Goal: Transaction & Acquisition: Purchase product/service

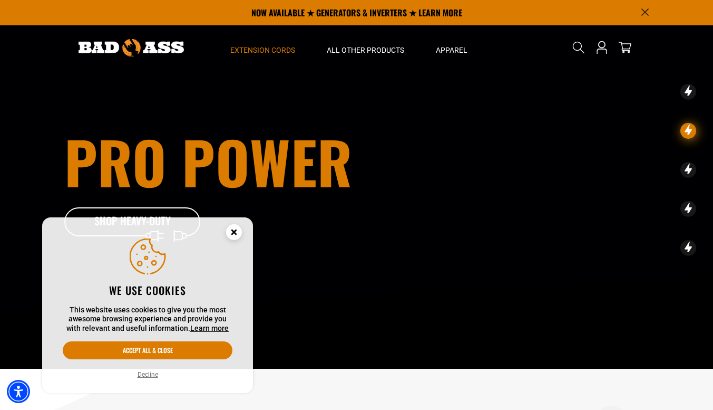
click at [250, 54] on span "Extension Cords" at bounding box center [262, 49] width 65 height 9
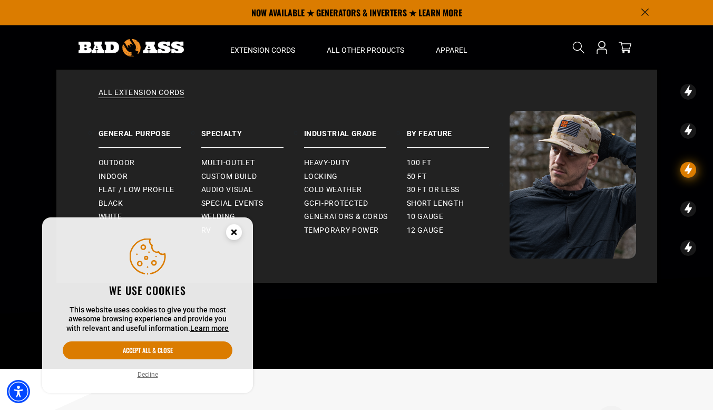
click at [231, 241] on icon "Close this option" at bounding box center [234, 234] width 32 height 32
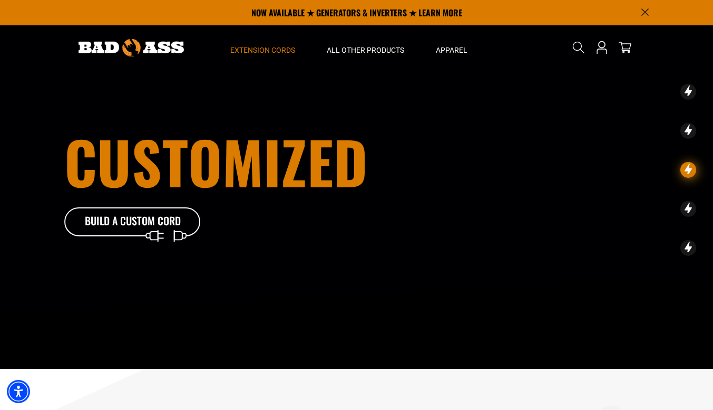
click at [260, 53] on span "Extension Cords" at bounding box center [262, 49] width 65 height 9
click at [263, 52] on span "Extension Cords" at bounding box center [262, 49] width 65 height 9
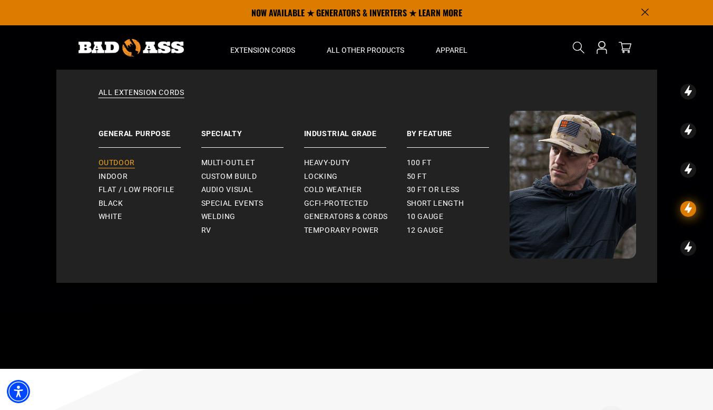
click at [124, 158] on span "Outdoor" at bounding box center [117, 162] width 36 height 9
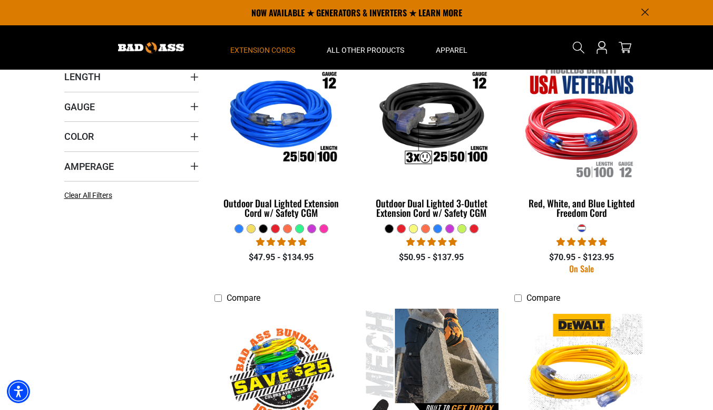
scroll to position [262, 0]
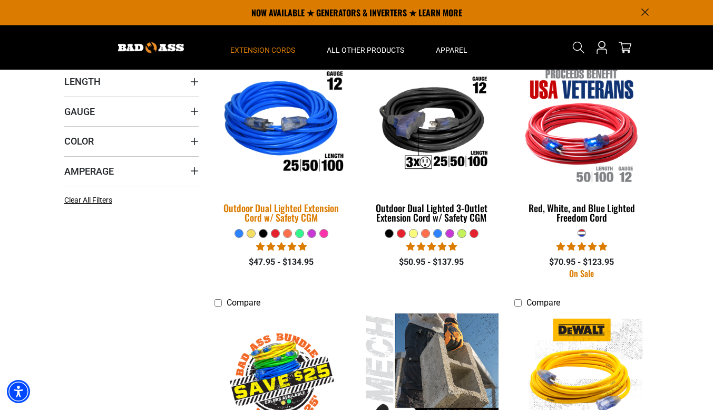
click at [305, 119] on img at bounding box center [282, 124] width 148 height 135
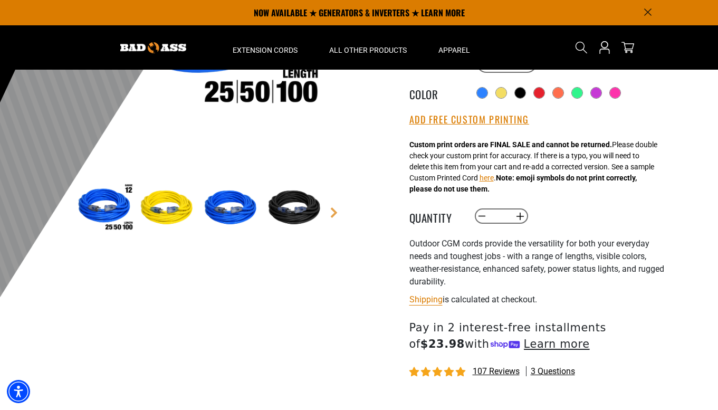
scroll to position [179, 0]
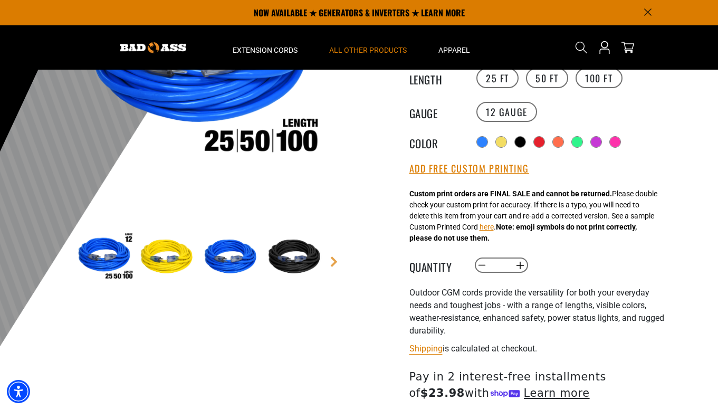
click at [371, 61] on div "All Other Products Plugs & Connectors Twist Lock Straight Blade" at bounding box center [367, 168] width 109 height 222
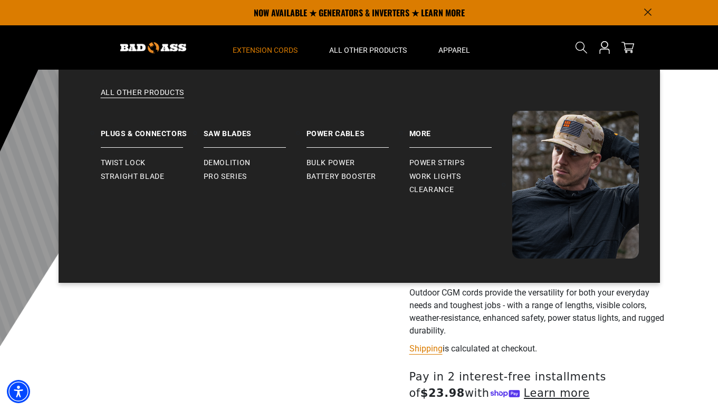
click at [278, 48] on span "Extension Cords" at bounding box center [265, 49] width 65 height 9
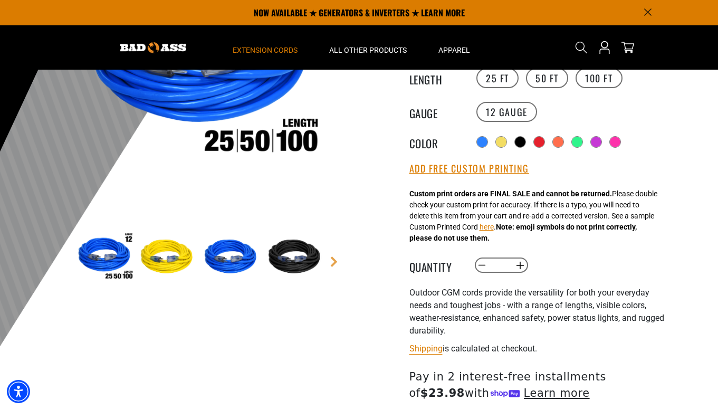
click at [272, 51] on span "Extension Cords" at bounding box center [265, 49] width 65 height 9
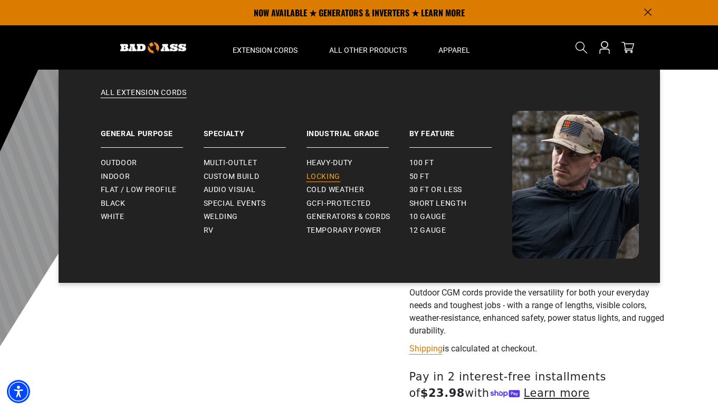
click at [330, 177] on span "Locking" at bounding box center [323, 176] width 34 height 9
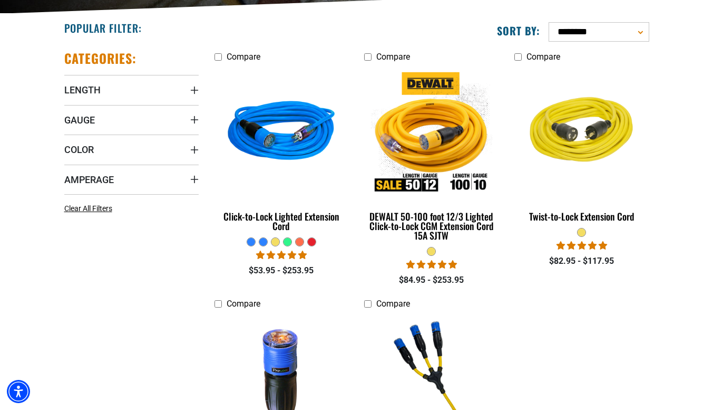
scroll to position [254, 0]
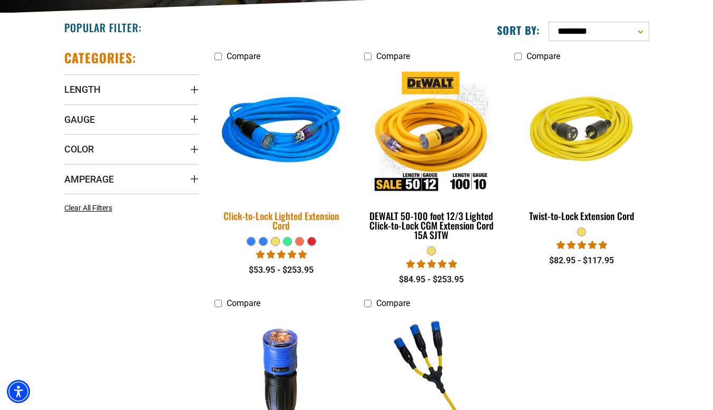
click at [302, 119] on img at bounding box center [282, 132] width 148 height 135
